Goal: Task Accomplishment & Management: Manage account settings

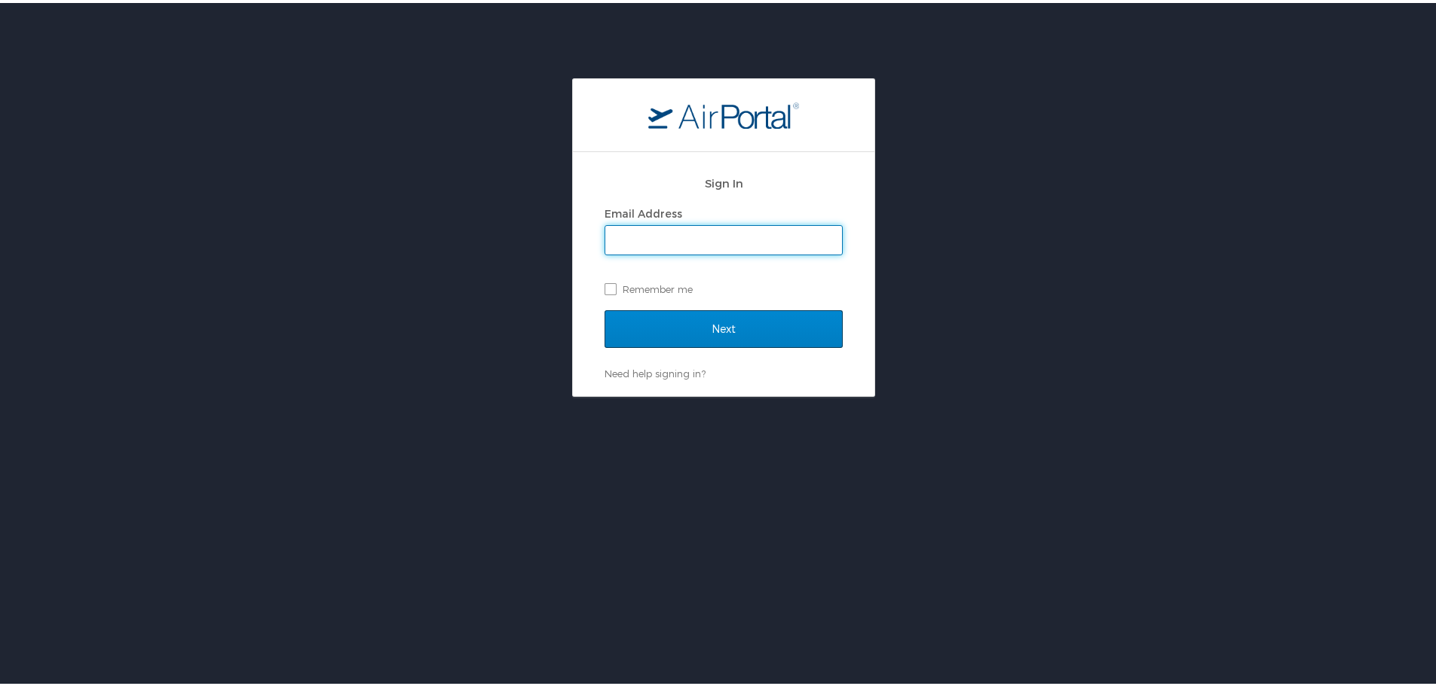
type input "rebecca.ratcliff@la.gov"
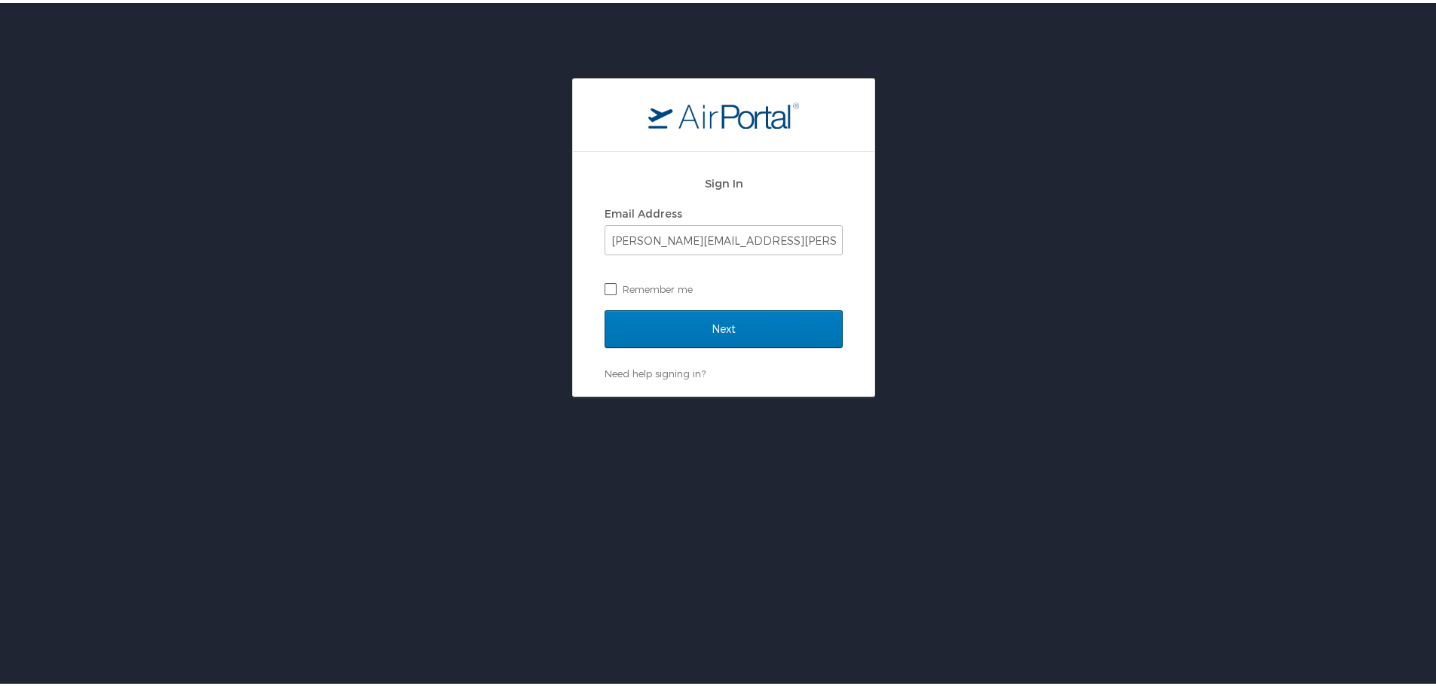
click at [604, 287] on label "Remember me" at bounding box center [723, 286] width 238 height 23
click at [604, 287] on input "Remember me" at bounding box center [609, 285] width 10 height 10
checkbox input "true"
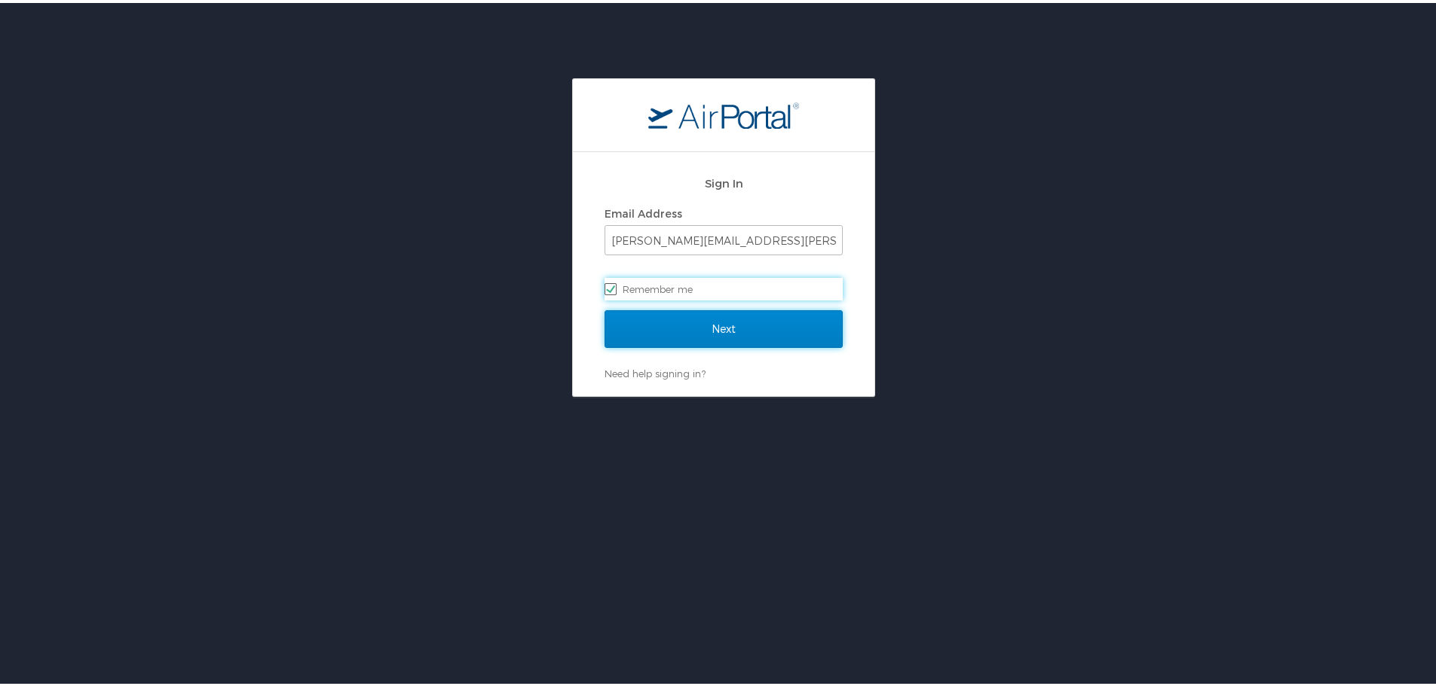
click at [697, 333] on input "Next" at bounding box center [723, 326] width 238 height 38
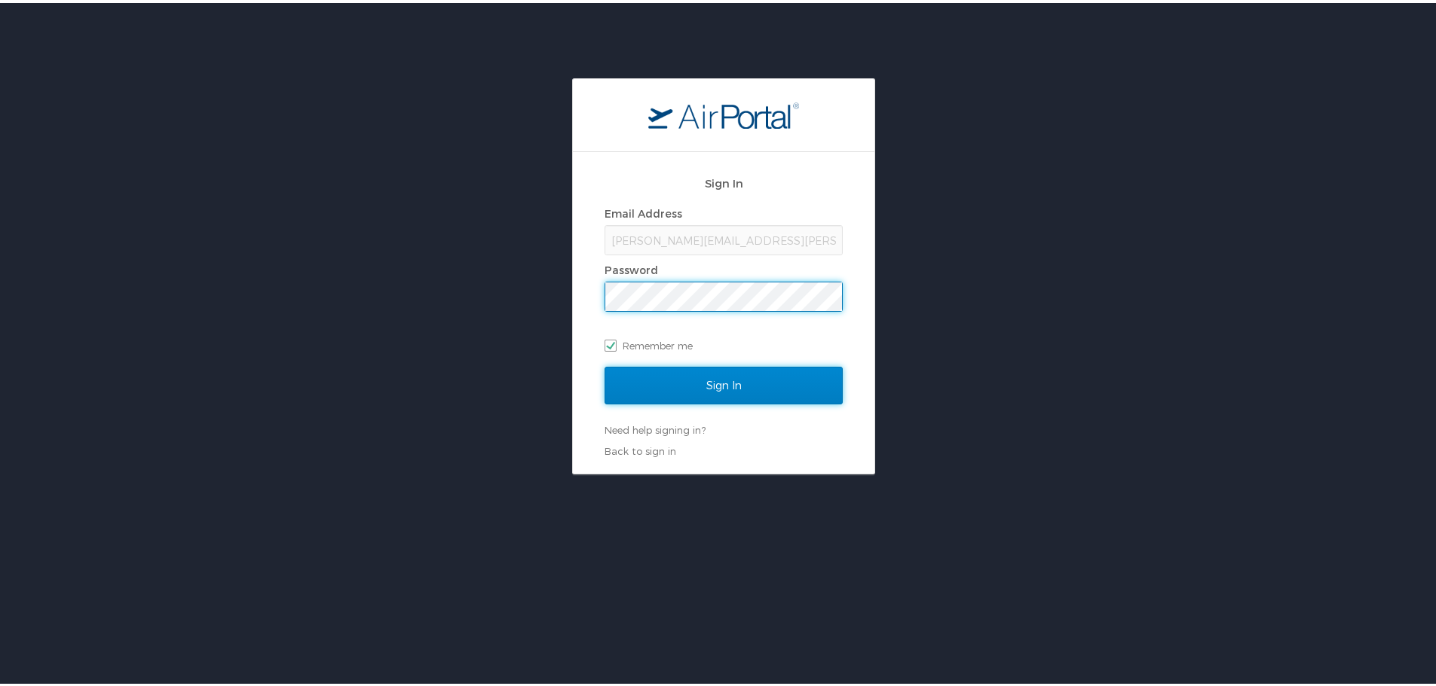
click at [687, 378] on input "Sign In" at bounding box center [723, 383] width 238 height 38
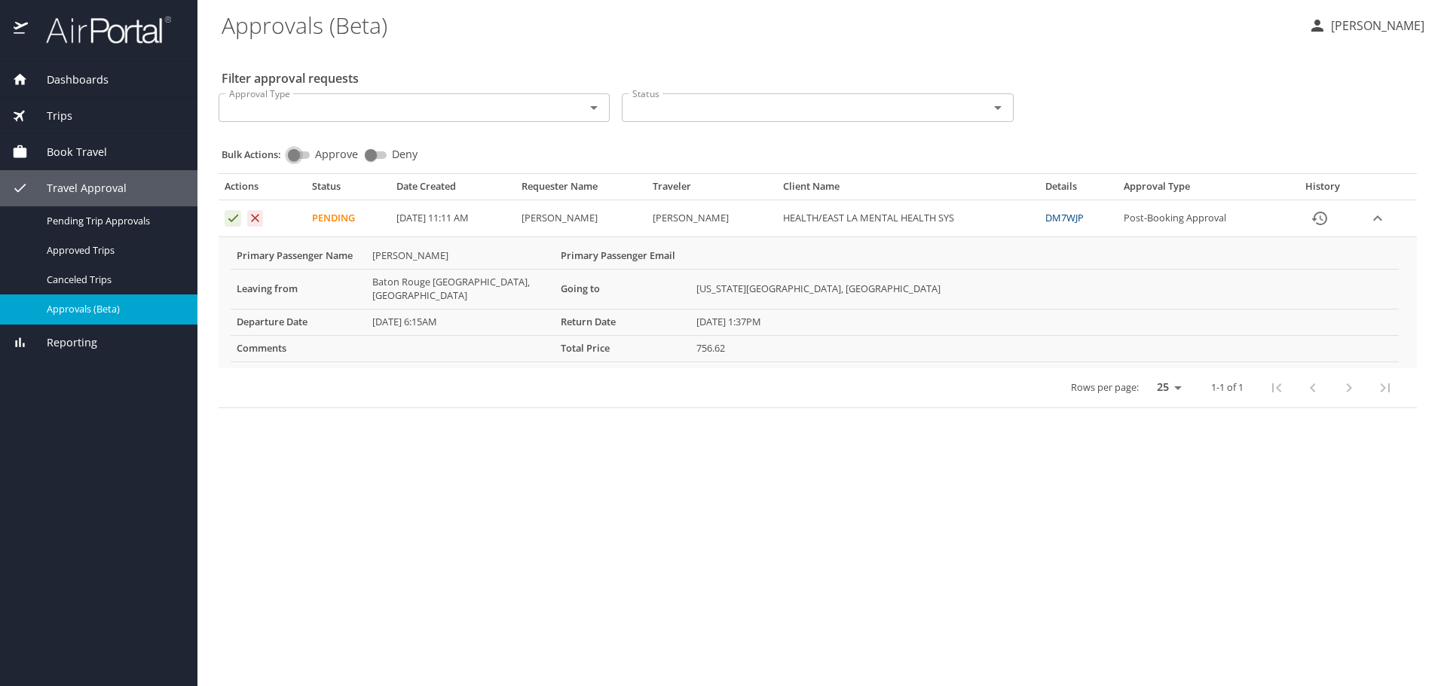
click at [296, 153] on input "Approve" at bounding box center [294, 155] width 54 height 18
checkbox input "true"
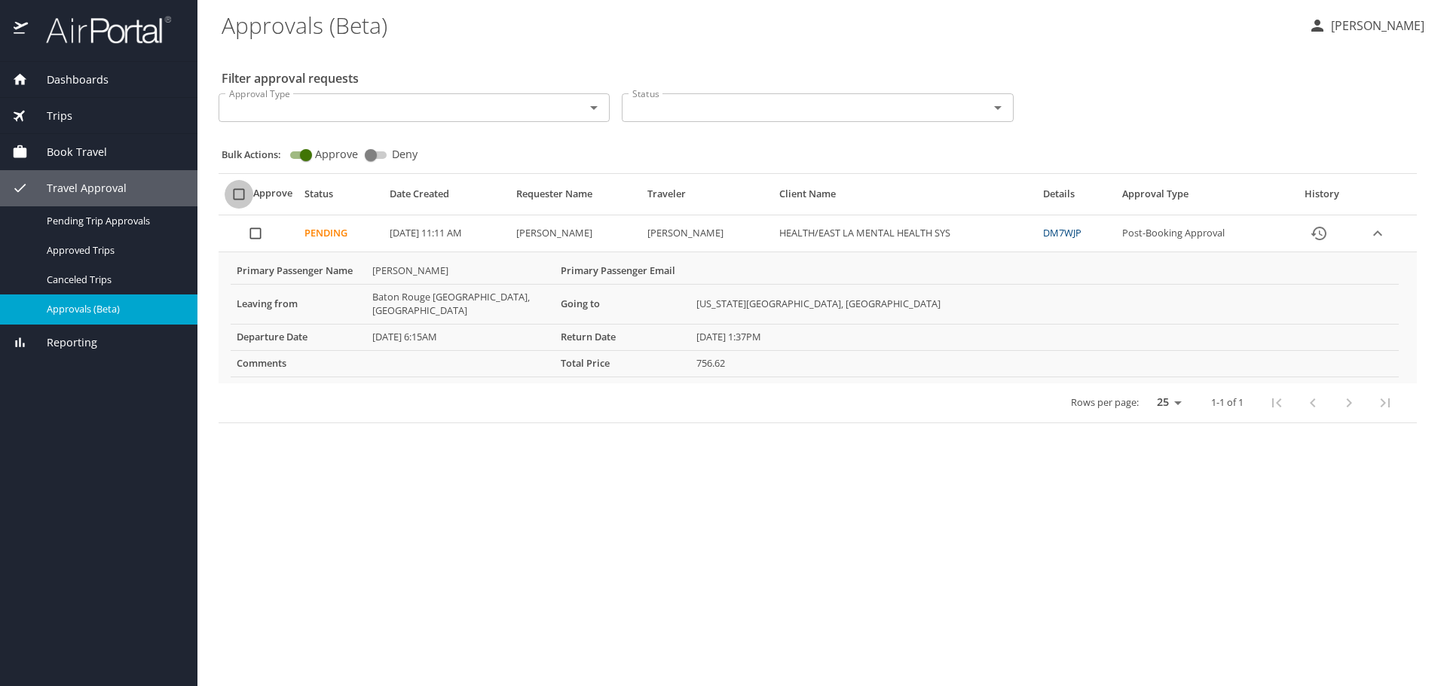
click at [237, 191] on input "select all approval requests" at bounding box center [239, 194] width 29 height 29
checkbox input "true"
click at [817, 643] on span "Bulk Approve" at bounding box center [812, 640] width 87 height 19
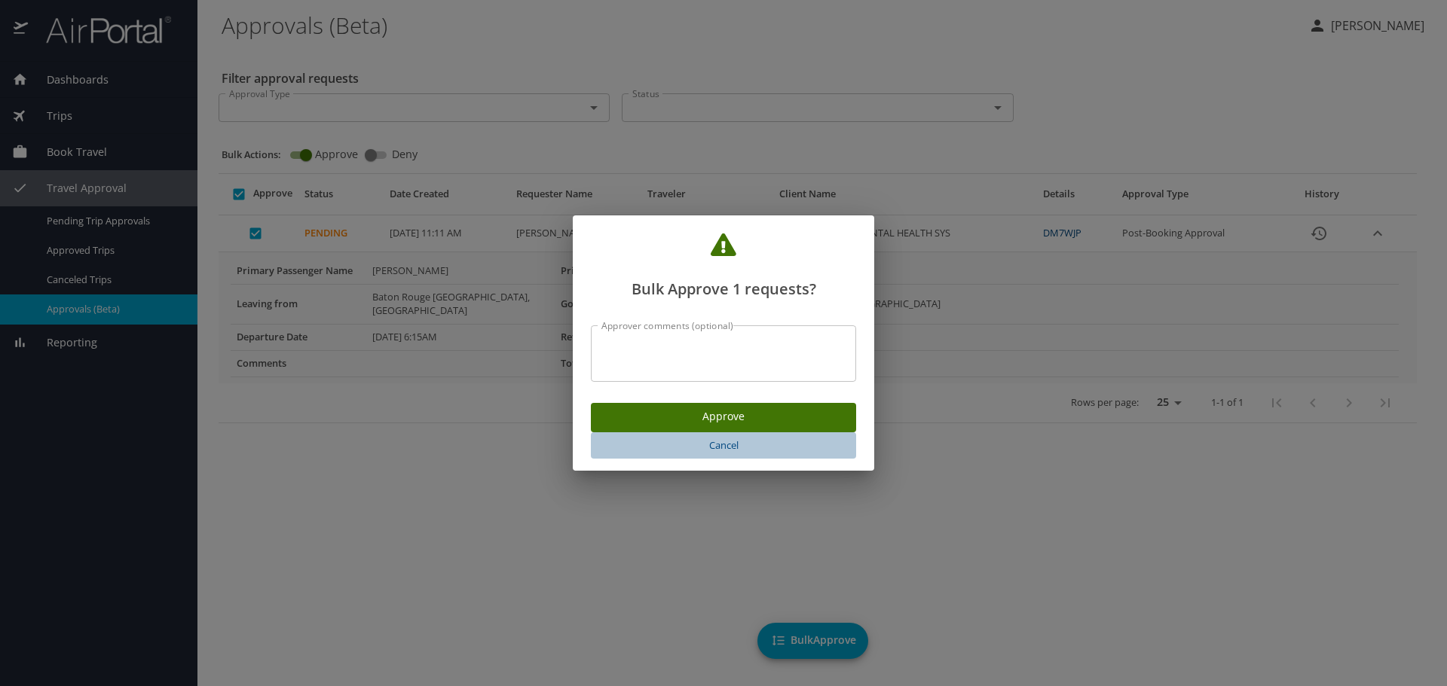
click at [724, 447] on span "Cancel" at bounding box center [723, 445] width 253 height 17
